Goal: Information Seeking & Learning: Learn about a topic

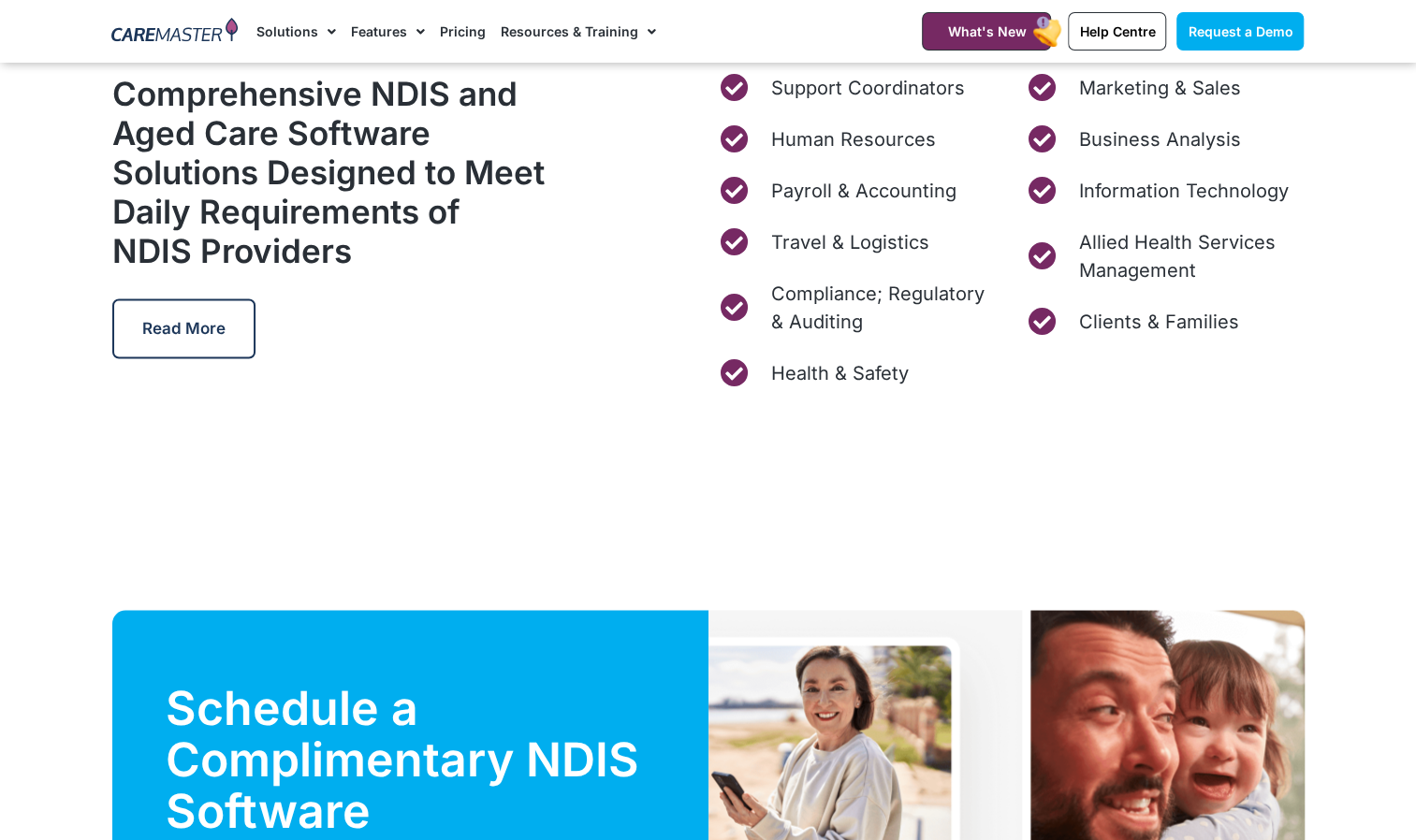
scroll to position [6027, 0]
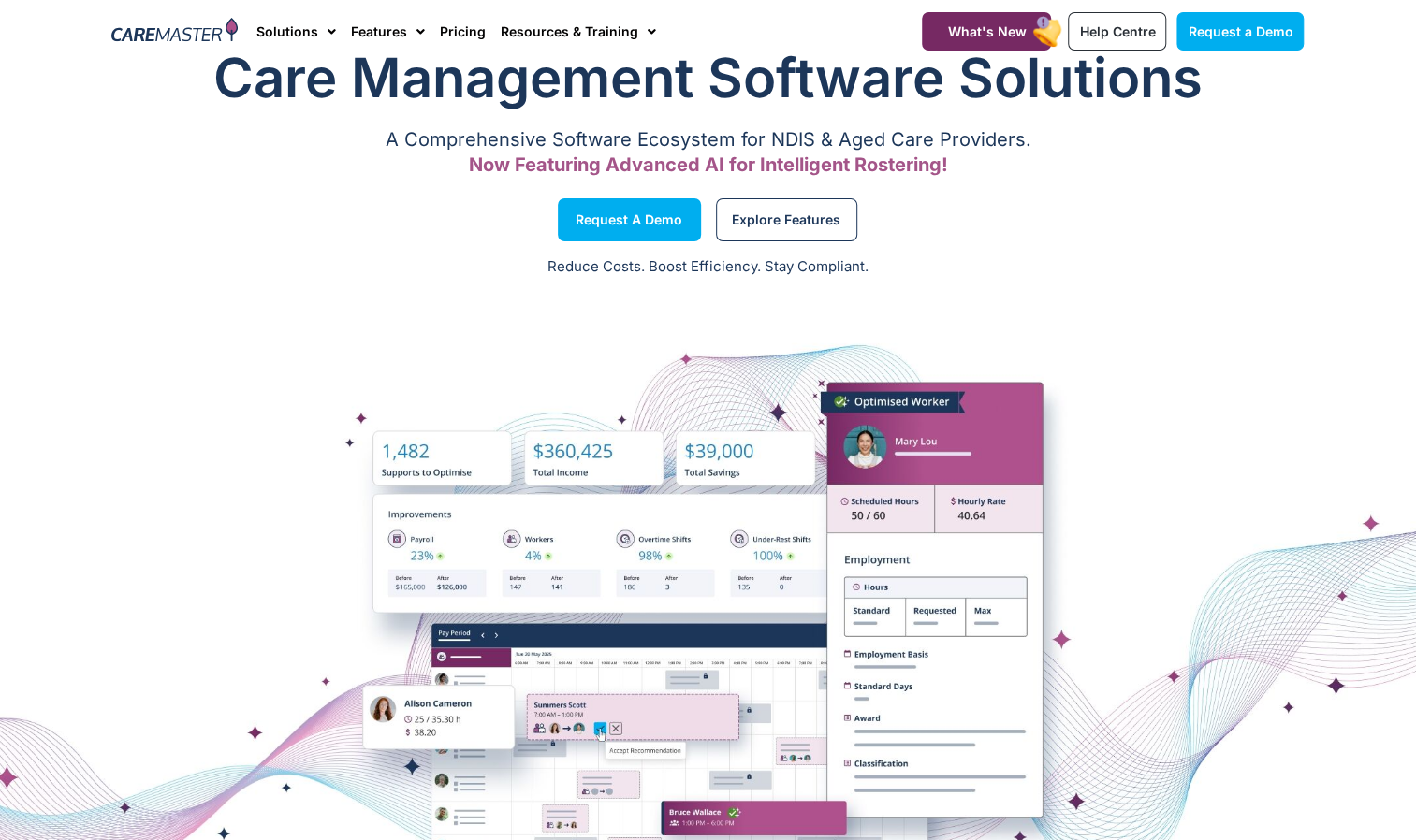
scroll to position [56, 0]
